Goal: Task Accomplishment & Management: Manage account settings

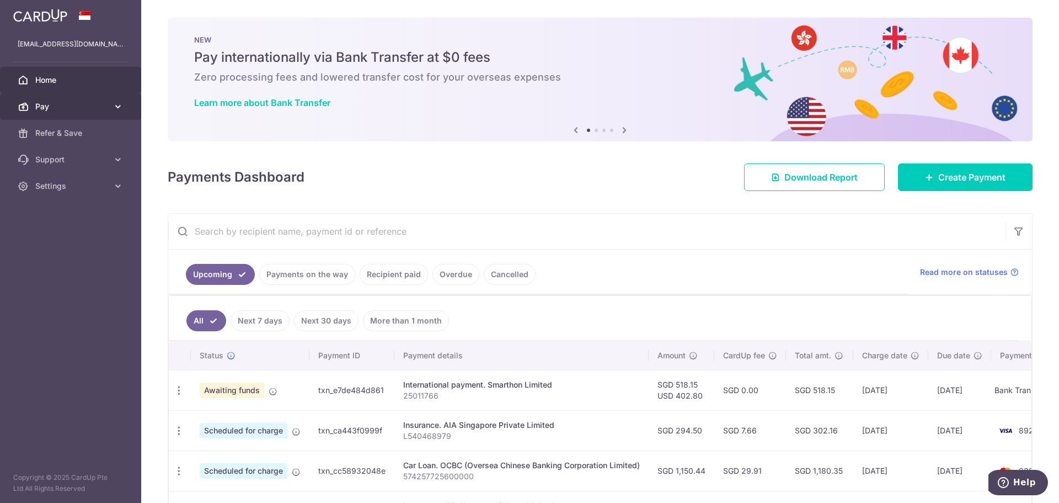
click at [60, 106] on span "Pay" at bounding box center [71, 106] width 73 height 11
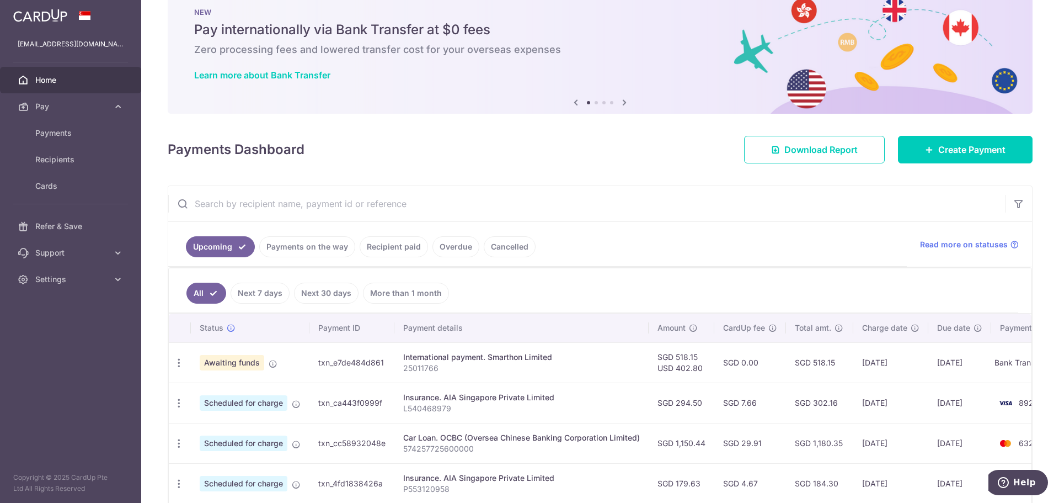
scroll to position [28, 0]
click at [57, 284] on span "Settings" at bounding box center [71, 279] width 73 height 11
click at [58, 309] on span "Account" at bounding box center [71, 305] width 73 height 11
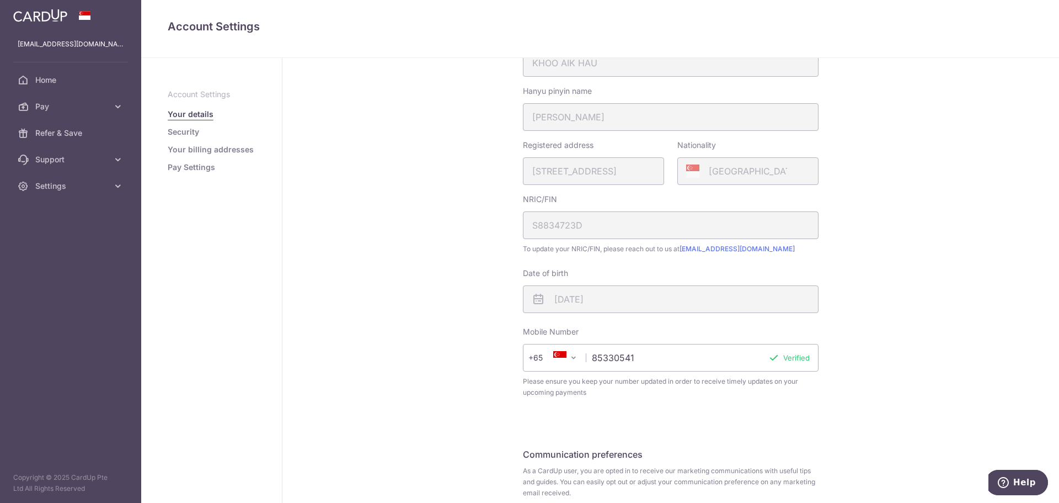
scroll to position [251, 0]
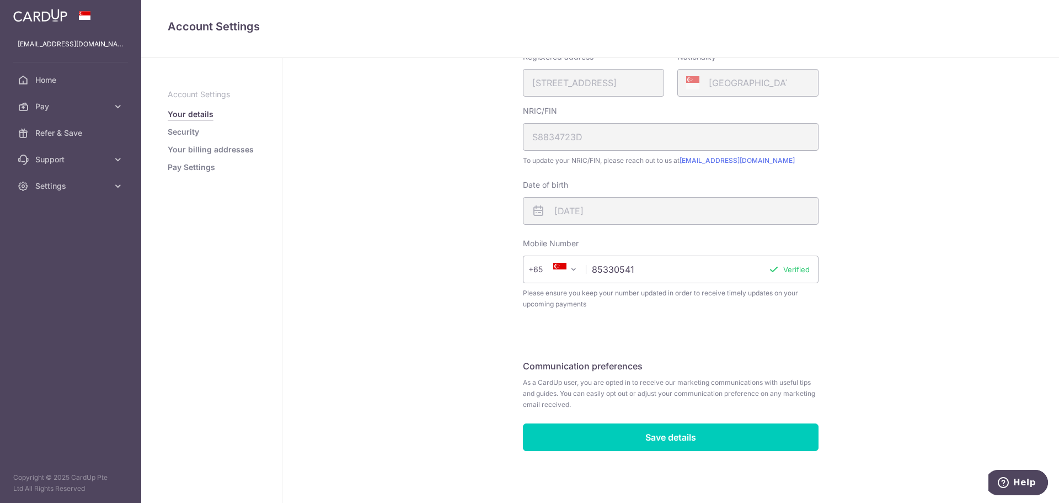
click at [201, 168] on link "Pay Settings" at bounding box center [191, 167] width 47 height 11
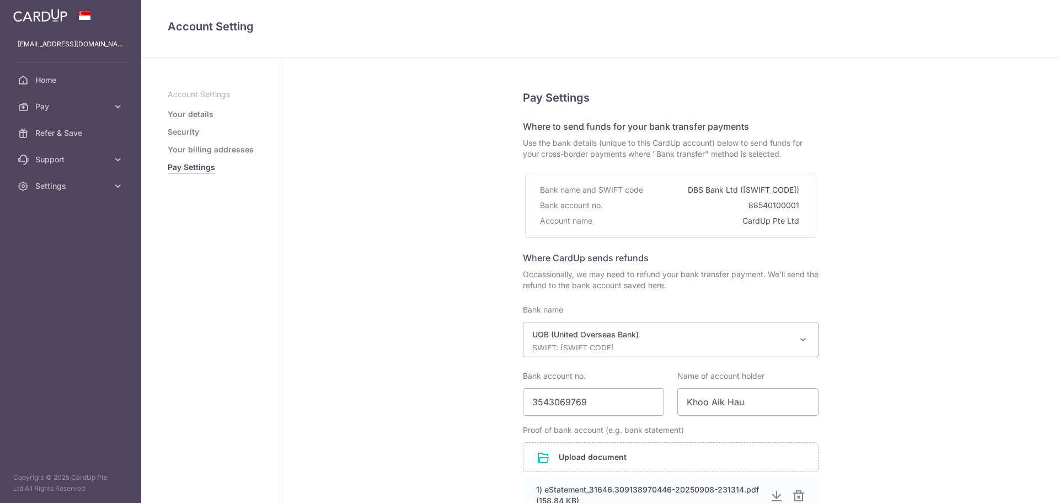
select select "18"
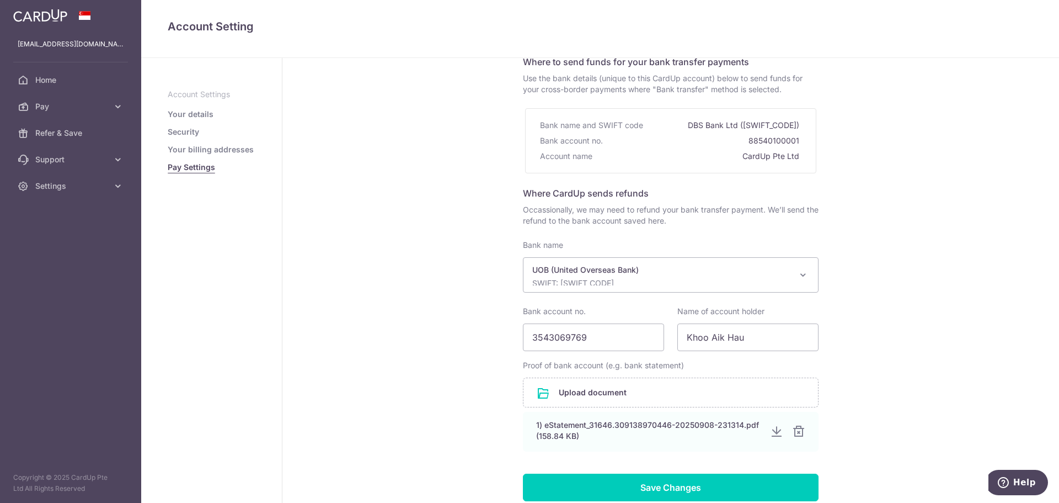
scroll to position [146, 0]
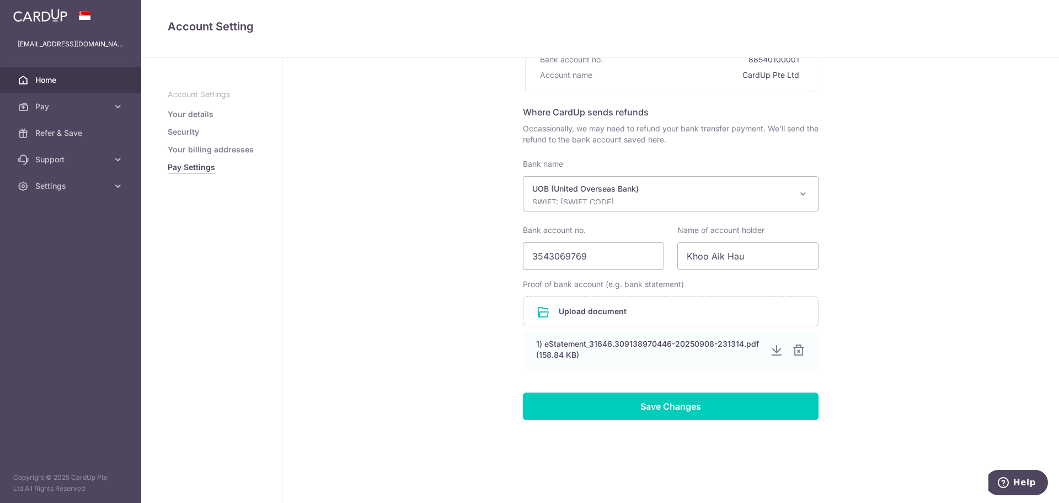
click at [68, 72] on link "Home" at bounding box center [70, 80] width 141 height 26
